Goal: Task Accomplishment & Management: Use online tool/utility

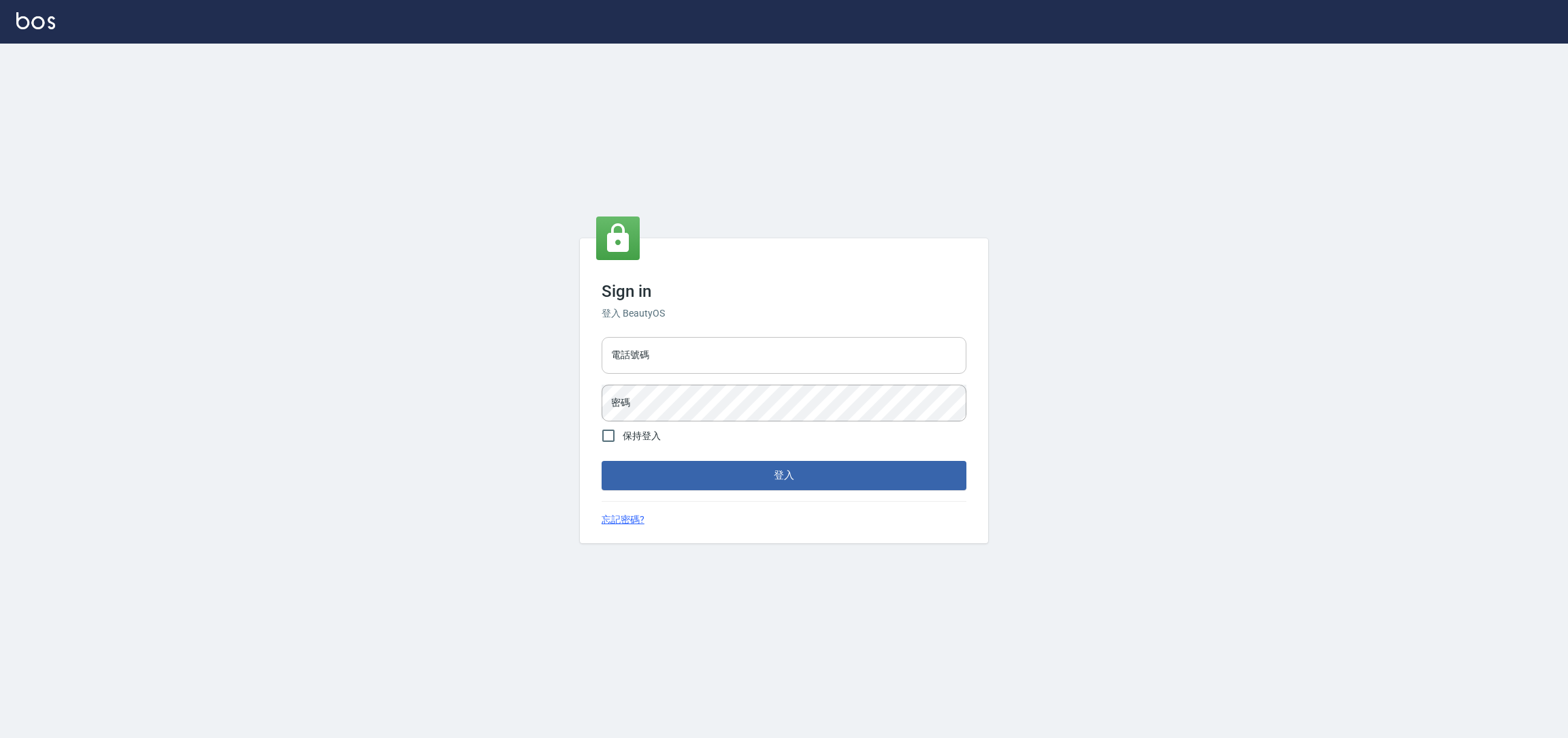
drag, startPoint x: 824, startPoint y: 379, endPoint x: 818, endPoint y: 371, distance: 10.0
click at [820, 371] on div "電話號碼 電話號碼 密碼 密碼" at bounding box center [784, 379] width 375 height 96
click at [818, 371] on input "電話號碼" at bounding box center [784, 355] width 364 height 36
type input "0225158181"
click at [601, 461] on button "登入" at bounding box center [784, 475] width 364 height 28
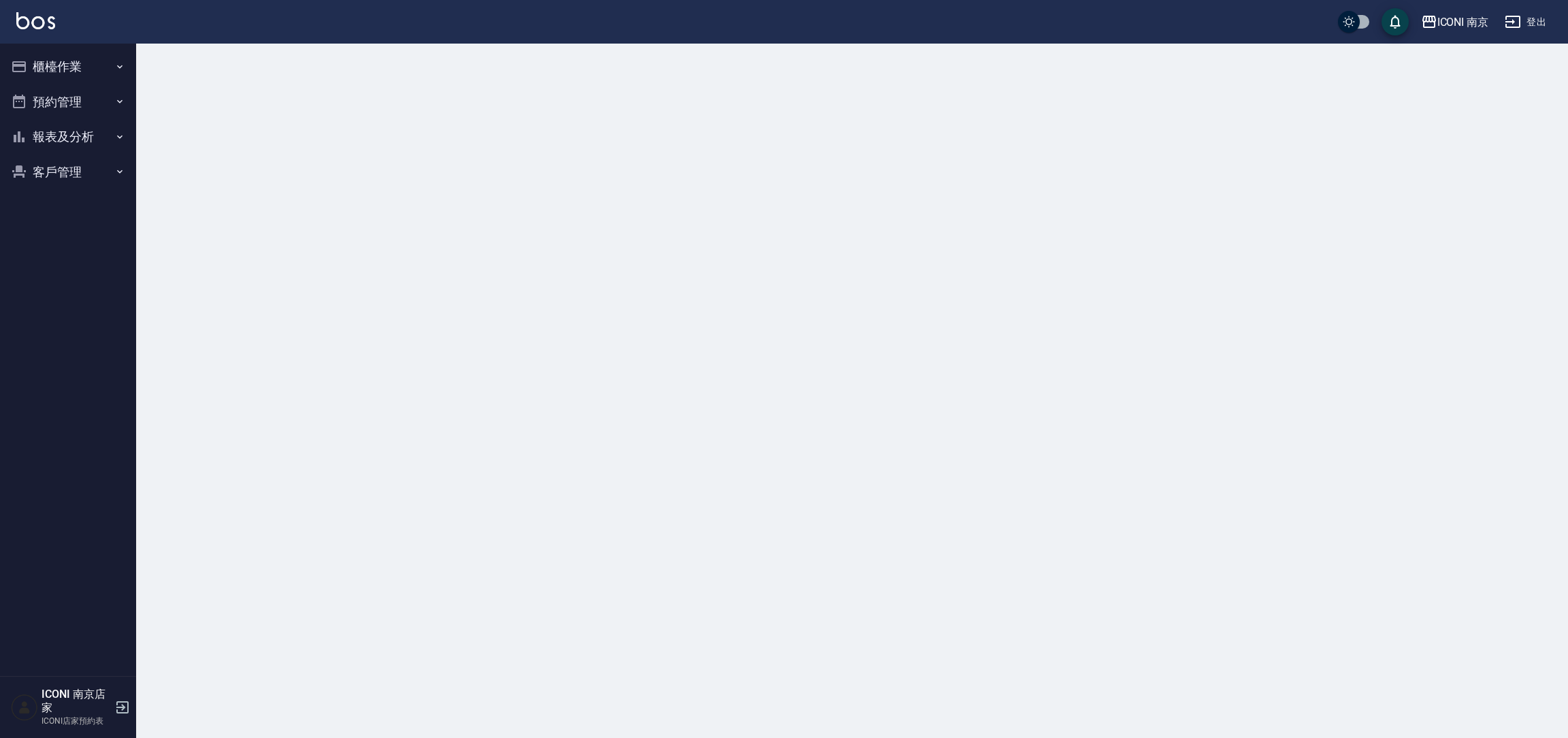
click at [122, 63] on button "櫃檯作業" at bounding box center [68, 66] width 125 height 36
click at [112, 61] on button "櫃檯作業" at bounding box center [68, 66] width 125 height 36
click at [87, 57] on button "櫃檯作業" at bounding box center [68, 66] width 125 height 36
click at [85, 57] on button "櫃檯作業" at bounding box center [68, 66] width 125 height 36
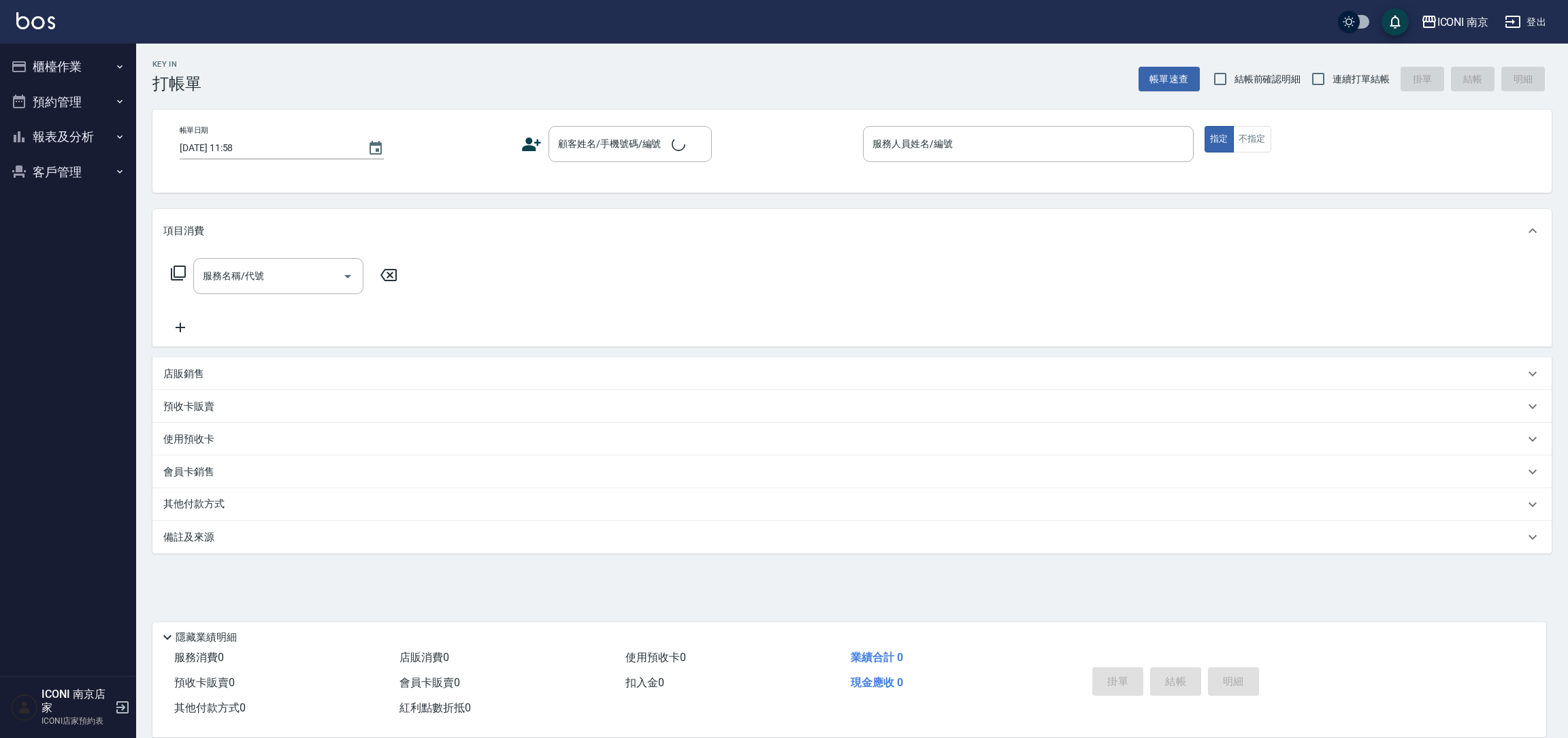
click at [79, 57] on button "櫃檯作業" at bounding box center [68, 66] width 125 height 36
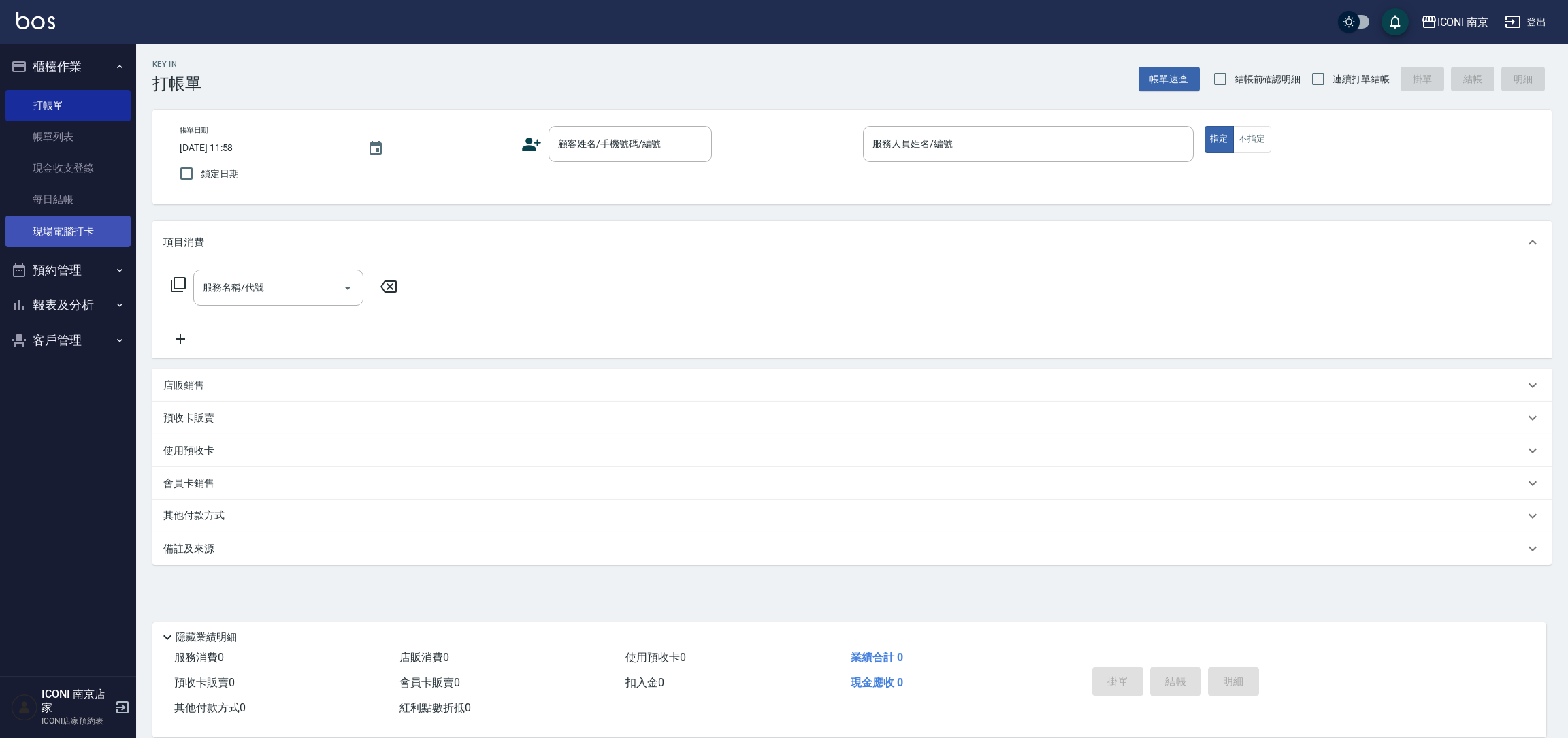
click at [120, 238] on link "現場電腦打卡" at bounding box center [68, 231] width 125 height 31
click at [117, 238] on link "現場電腦打卡" at bounding box center [68, 231] width 125 height 31
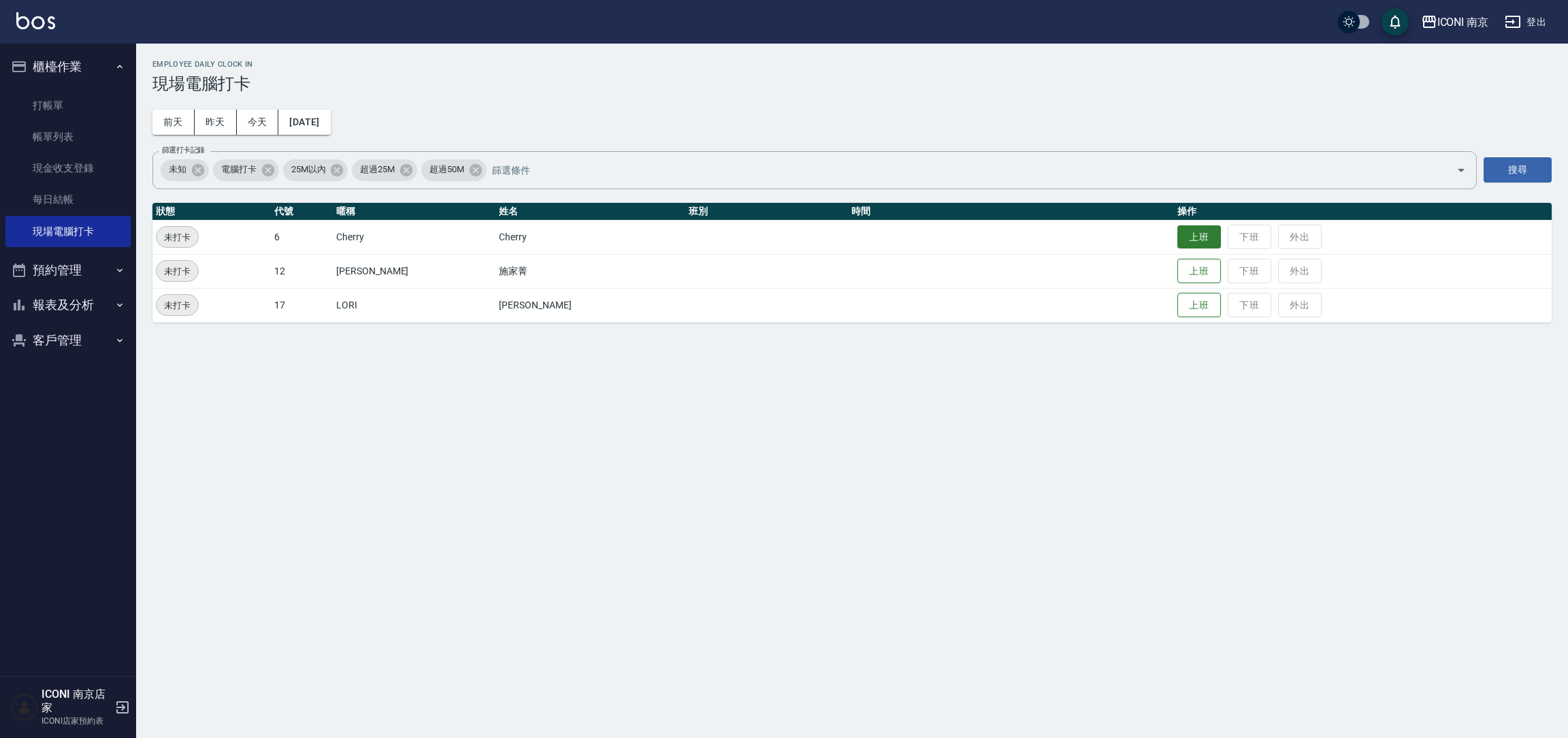
click at [1177, 241] on button "上班" at bounding box center [1199, 237] width 44 height 24
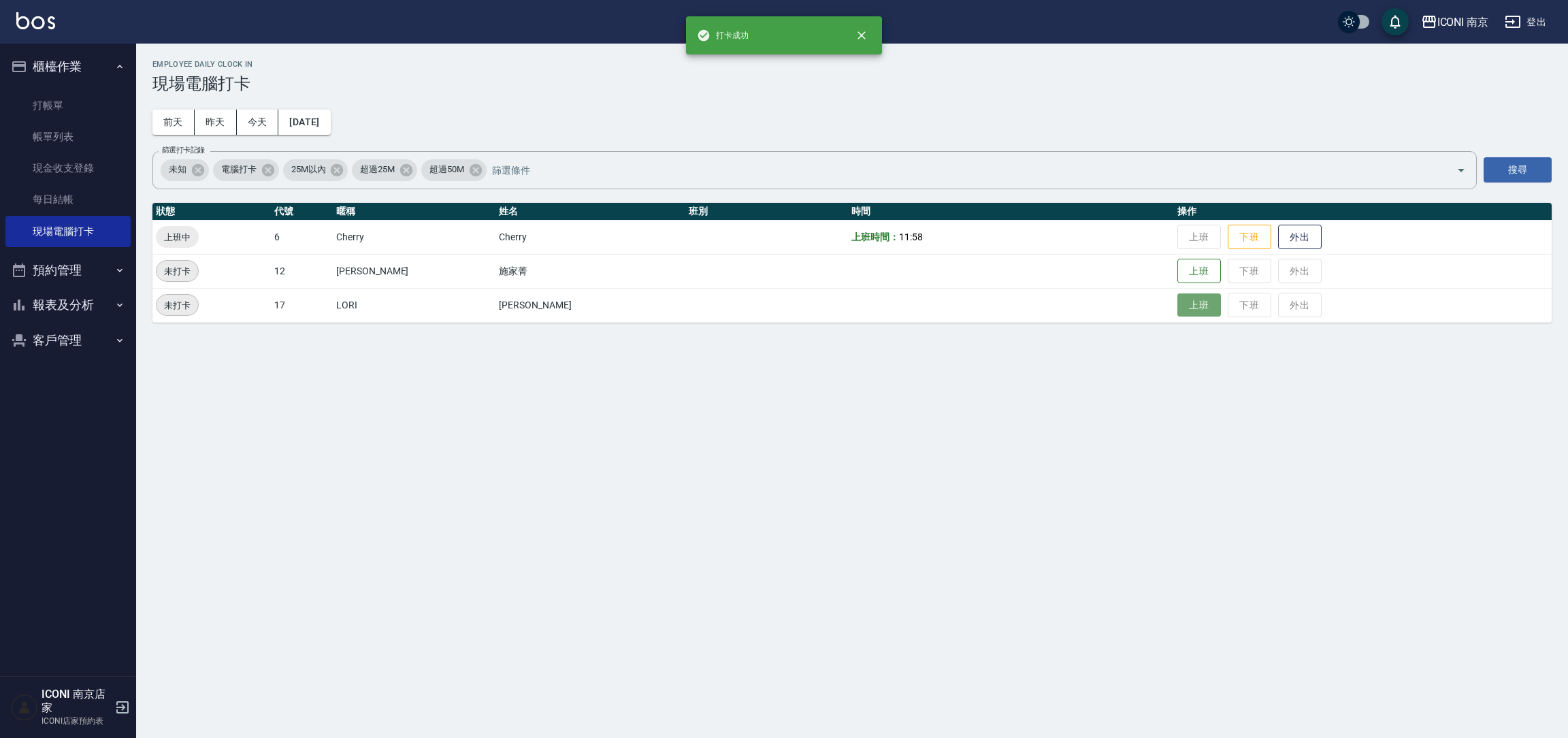
click at [1177, 301] on button "上班" at bounding box center [1199, 305] width 44 height 24
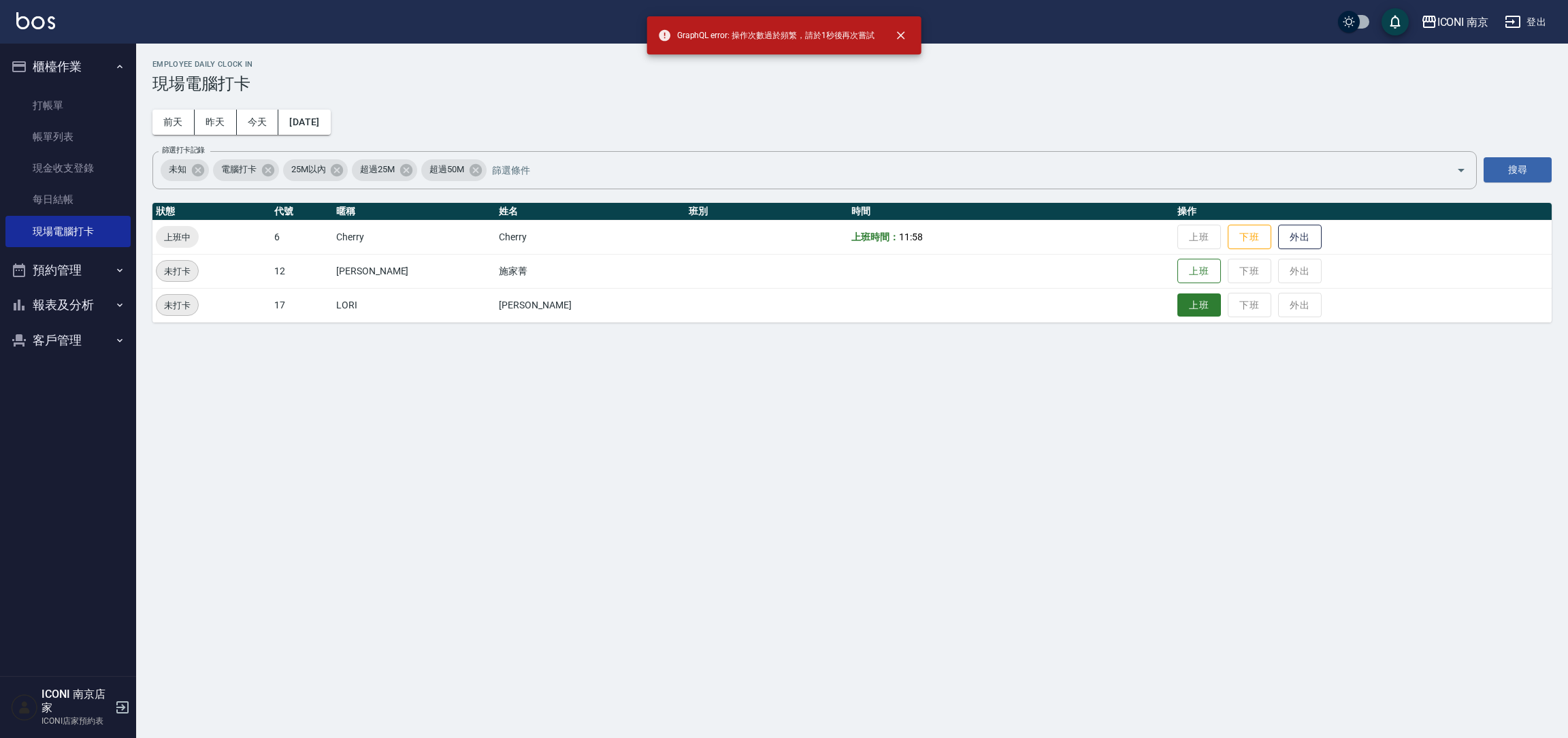
click at [1177, 295] on button "上班" at bounding box center [1199, 305] width 44 height 24
